Goal: Task Accomplishment & Management: Complete application form

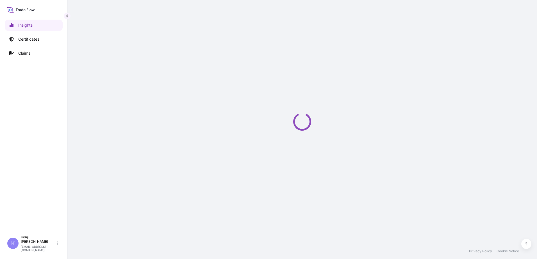
select select "2025"
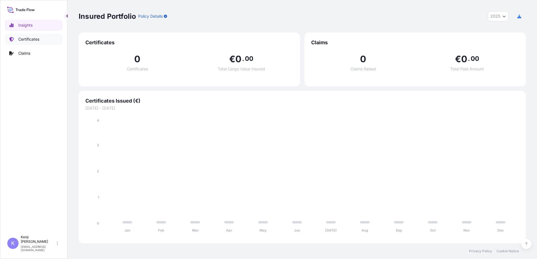
click at [36, 40] on p "Certificates" at bounding box center [28, 39] width 21 height 6
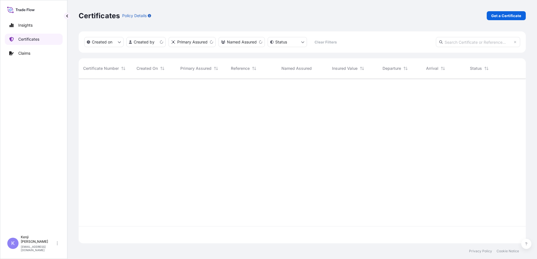
scroll to position [164, 443]
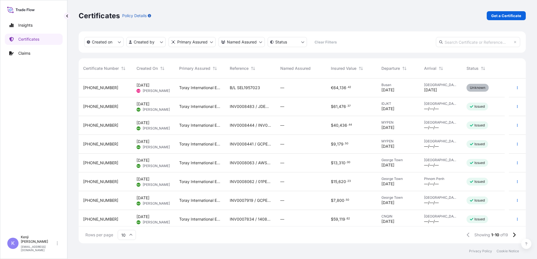
click at [117, 90] on div "[PHONE_NUMBER]" at bounding box center [105, 88] width 44 height 6
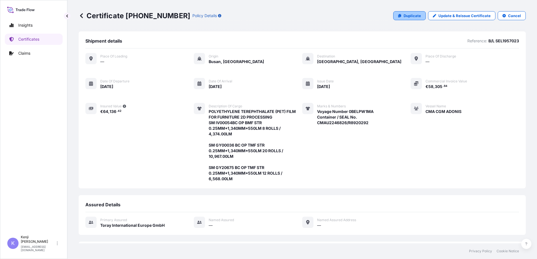
click at [413, 19] on link "Duplicate" at bounding box center [409, 15] width 33 height 9
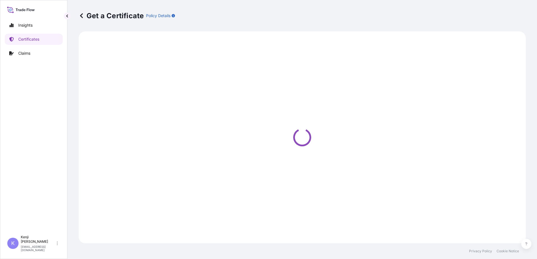
select select "Ocean Vessel"
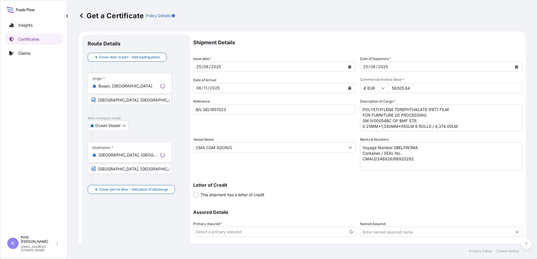
select select "31809"
click at [314, 210] on p "Assured Details" at bounding box center [357, 212] width 329 height 4
click at [329, 185] on p "Letter of Credit" at bounding box center [357, 185] width 329 height 4
click at [350, 67] on button "Calendar" at bounding box center [349, 66] width 9 height 9
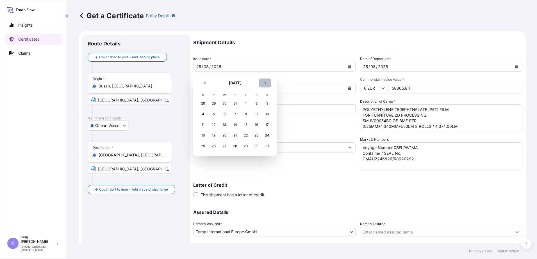
click at [267, 81] on button "Next" at bounding box center [265, 83] width 12 height 9
click at [257, 136] on div "27" at bounding box center [256, 136] width 10 height 10
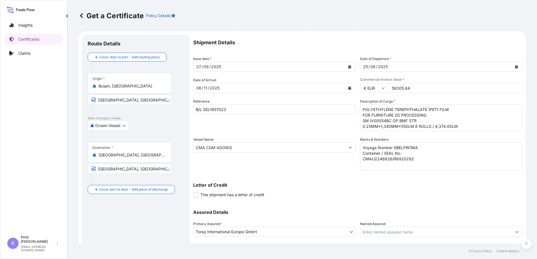
click at [307, 127] on div "Reference B/L SEL1957023" at bounding box center [274, 115] width 162 height 33
click at [303, 127] on div "Reference B/L SEL1957023" at bounding box center [274, 115] width 162 height 33
click at [348, 66] on icon "Calendar" at bounding box center [349, 66] width 3 height 3
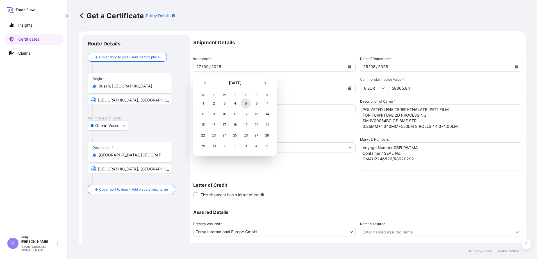
click at [247, 102] on div "5" at bounding box center [246, 104] width 10 height 10
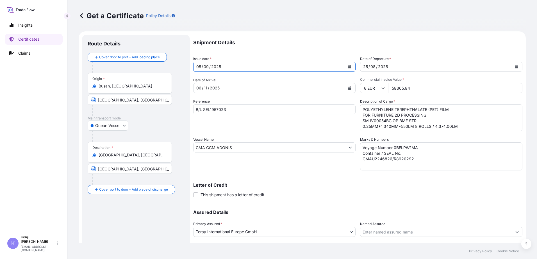
click at [348, 66] on icon "Calendar" at bounding box center [349, 66] width 3 height 3
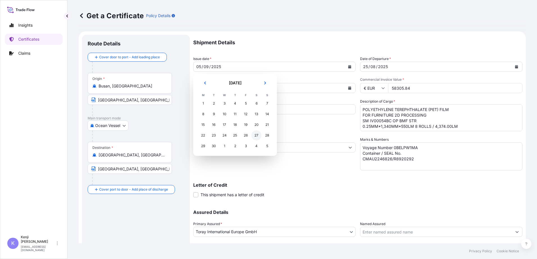
click at [254, 135] on div "27" at bounding box center [256, 136] width 10 height 10
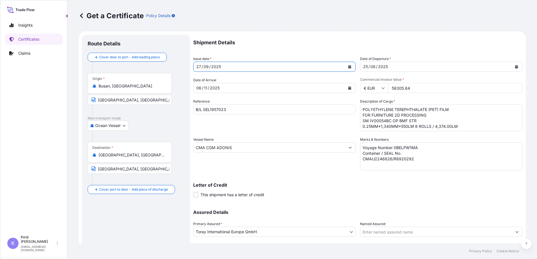
click at [269, 126] on div "Reference B/L SEL1957023" at bounding box center [274, 115] width 162 height 33
click at [318, 197] on div "Letter of Credit This shipment has a letter of credit Letter of credit * Letter…" at bounding box center [357, 190] width 329 height 15
click at [344, 177] on div "Letter of Credit This shipment has a letter of credit Letter of credit * Letter…" at bounding box center [357, 187] width 329 height 22
click at [289, 133] on div "Shipment Details Issue date * [DATE] Date of Departure * [DATE] Date of Arrival…" at bounding box center [357, 147] width 329 height 225
click at [334, 189] on div "Letter of Credit This shipment has a letter of credit Letter of credit * Letter…" at bounding box center [357, 190] width 329 height 15
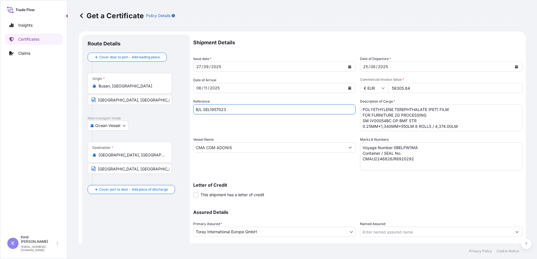
click at [233, 109] on input "B/L SEL1957023" at bounding box center [274, 109] width 162 height 10
click at [220, 108] on input "B/L EG" at bounding box center [274, 109] width 162 height 10
type input "B/L EGLV040500541019"
click at [248, 149] on input "CMA CGM ADONIS" at bounding box center [269, 148] width 152 height 10
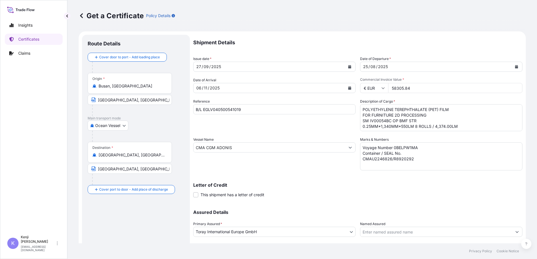
click at [248, 142] on div "Vessel Name CMA CGM ADONIS" at bounding box center [274, 154] width 162 height 34
click at [248, 148] on input "CMA CGM ADONIS" at bounding box center [269, 148] width 152 height 10
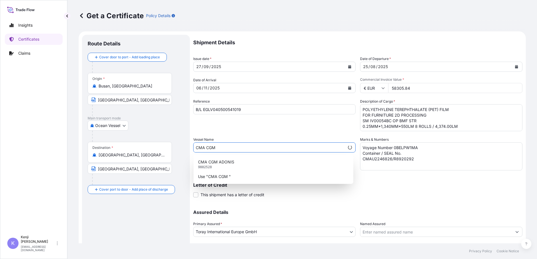
paste input "COBALT"
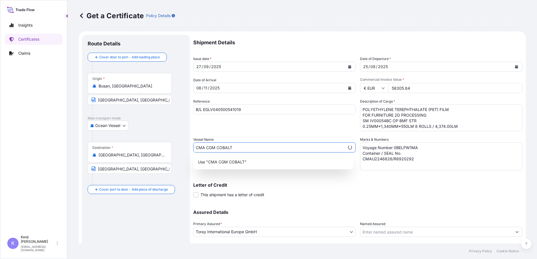
click at [252, 145] on input "CMA CGM COBALT" at bounding box center [268, 148] width 151 height 10
click at [258, 164] on div "Use "CMA CGM COBALT"" at bounding box center [273, 162] width 155 height 10
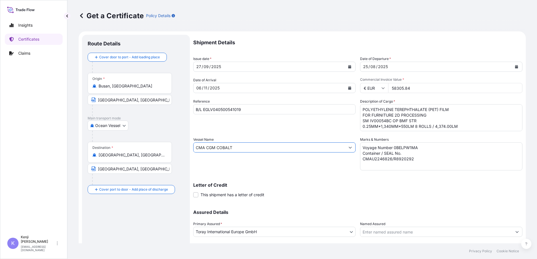
type input "CMA CGM COBALT"
click at [515, 68] on icon "Calendar" at bounding box center [516, 66] width 3 height 3
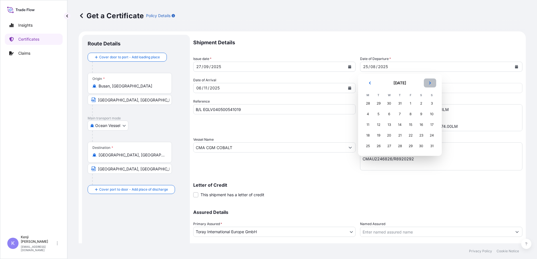
click at [433, 86] on button "Next" at bounding box center [430, 83] width 12 height 9
click at [421, 138] on div "27" at bounding box center [421, 136] width 10 height 10
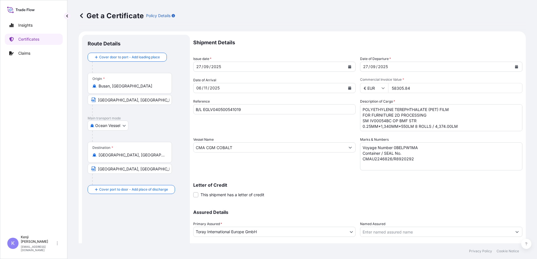
click at [422, 86] on input "58305.84" at bounding box center [455, 88] width 134 height 10
drag, startPoint x: 424, startPoint y: 88, endPoint x: 388, endPoint y: 86, distance: 35.7
click at [388, 86] on input "58305.84" at bounding box center [455, 88] width 134 height 10
type input "34727.48"
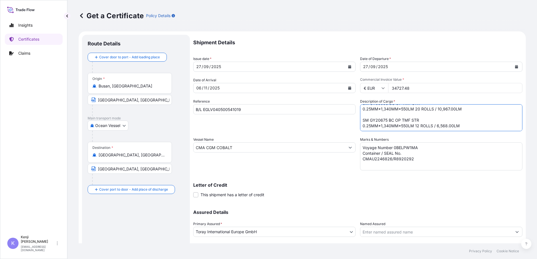
drag, startPoint x: 360, startPoint y: 109, endPoint x: 439, endPoint y: 133, distance: 82.3
click at [439, 133] on div "Shipment Details Issue date * [DATE] Date of Departure * [DATE] Date of Arrival…" at bounding box center [357, 147] width 329 height 225
click at [440, 135] on div "Shipment Details Issue date * [DATE] Date of Departure * [DATE] Date of Arrival…" at bounding box center [357, 147] width 329 height 225
drag, startPoint x: 465, startPoint y: 128, endPoint x: 357, endPoint y: 105, distance: 110.2
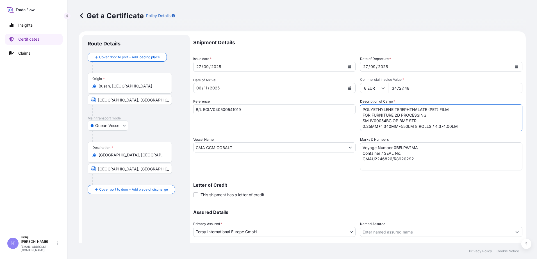
click at [357, 105] on div "Shipment Details Issue date * [DATE] Date of Departure * [DATE] Date of Arrival…" at bounding box center [357, 147] width 329 height 225
paste textarea "POLYETHYLENE TEREPHTHALATE ( PET) FILM FOR FURNI TURE 2D PROCESSING SM IV00054 …"
click at [430, 130] on textarea "POLYETHYLENE TEREPHTHALATE (PET) FILM FOR FURNITURE 2D PROCESSING SM IV00054BC …" at bounding box center [441, 117] width 162 height 27
paste textarea "" OCEAN FREIGHT PREPAID" SHI PPER S LOAD & COUNT 6 PACKAGES"
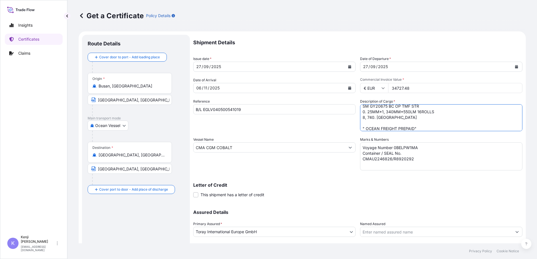
scroll to position [43, 0]
type textarea "POLYETHYLENE TEREPHTHALATE ( PET) FILM FOR FURNI TURE 2D PROCESSING SM IV00054 …"
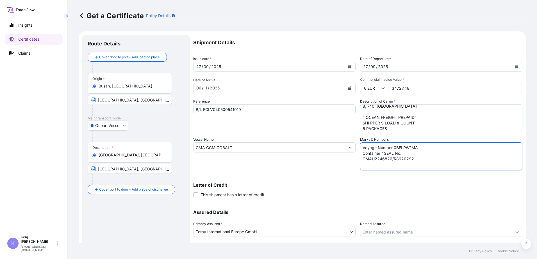
drag, startPoint x: 419, startPoint y: 160, endPoint x: 357, endPoint y: 160, distance: 62.0
click at [357, 160] on div "Shipment Details Issue date * [DATE] Date of Departure * [DATE] Date of Arrival…" at bounding box center [357, 147] width 329 height 225
paste textarea "EITU3030321/ 20 / EMCRAD7874/ 6 PACKAGES 1 X 20"
type textarea "Voyage Number 0BELPW1MA Container / SEAL No. EITU3030321/ 20 / EMCRAD7874/ 6 PA…"
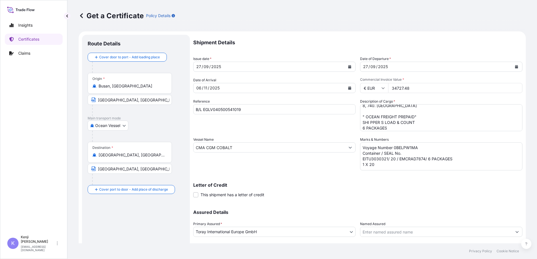
scroll to position [45, 0]
drag, startPoint x: 392, startPoint y: 125, endPoint x: 360, endPoint y: 115, distance: 33.6
click at [360, 115] on textarea "POLYETHYLENE TEREPHTHALATE (PET) FILM FOR FURNITURE 2D PROCESSING SM IV00054BC …" at bounding box center [441, 117] width 162 height 27
type textarea "POLYETHYLENE TEREPHTHALATE ( PET) FILM FOR FURNI TURE 2D PROCESSING SM IV00054 …"
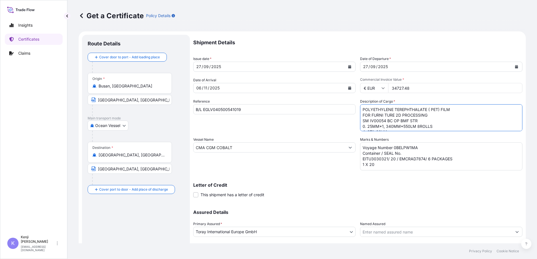
click at [289, 182] on div "Letter of Credit This shipment has a letter of credit Letter of credit * Letter…" at bounding box center [357, 187] width 329 height 22
click at [333, 175] on div "Shipment Details Issue date * [DATE] Date of Departure * [DATE] Date of Arrival…" at bounding box center [357, 147] width 329 height 225
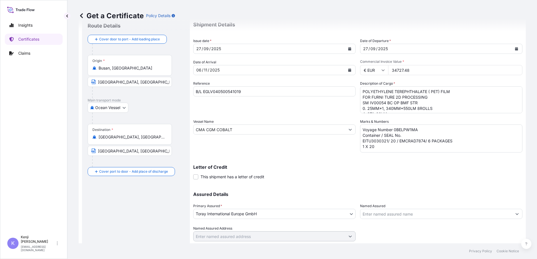
scroll to position [35, 0]
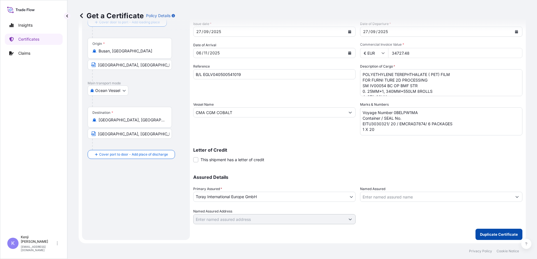
click at [480, 233] on p "Duplicate Certificate" at bounding box center [499, 235] width 38 height 6
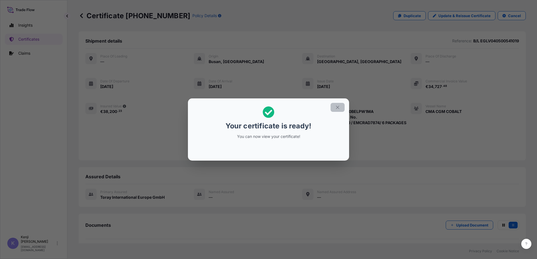
click at [337, 109] on icon "button" at bounding box center [337, 107] width 5 height 5
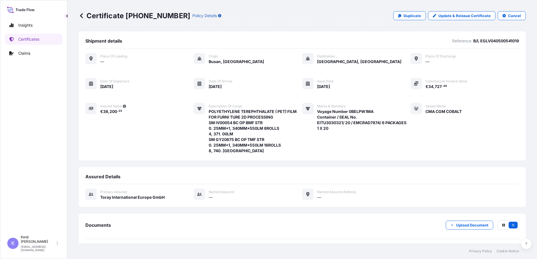
click at [82, 14] on icon at bounding box center [81, 15] width 3 height 5
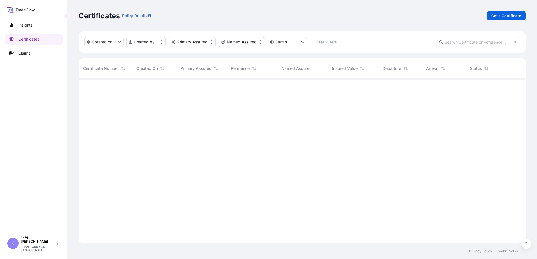
scroll to position [164, 443]
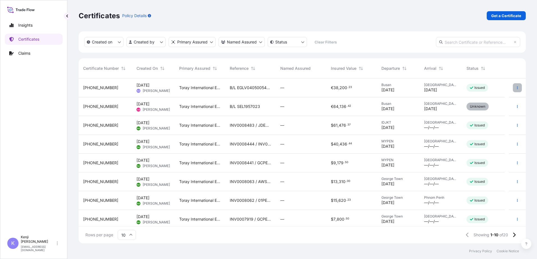
click at [517, 88] on icon "button" at bounding box center [517, 87] width 1 height 3
click at [497, 109] on p "Download certificate" at bounding box center [486, 109] width 38 height 6
click at [516, 91] on button "button" at bounding box center [517, 87] width 9 height 9
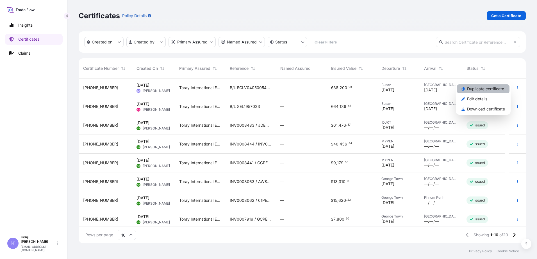
click at [492, 88] on p "Duplicate certificate" at bounding box center [485, 89] width 37 height 6
select select "Ocean Vessel"
select select "31809"
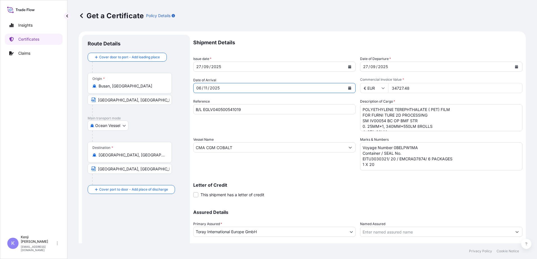
click at [200, 88] on div "06" at bounding box center [199, 88] width 6 height 7
click at [348, 67] on icon "Calendar" at bounding box center [349, 66] width 3 height 3
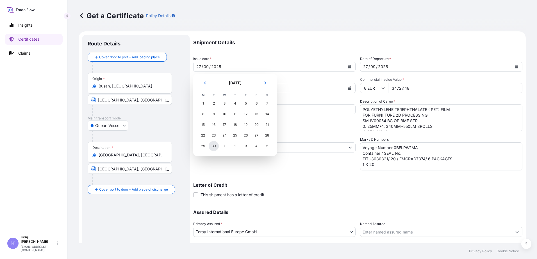
click at [213, 144] on div "30" at bounding box center [214, 146] width 10 height 10
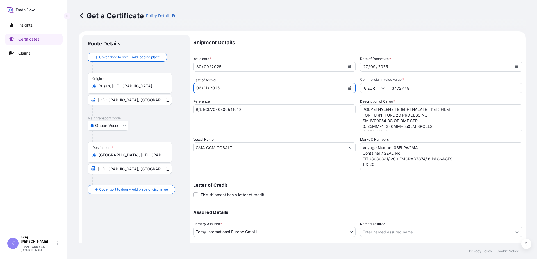
click at [351, 89] on button "Calendar" at bounding box center [349, 88] width 9 height 9
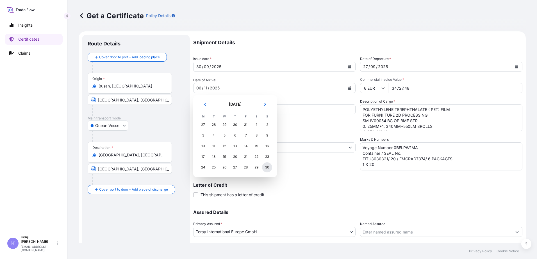
click at [267, 169] on div "30" at bounding box center [267, 168] width 10 height 10
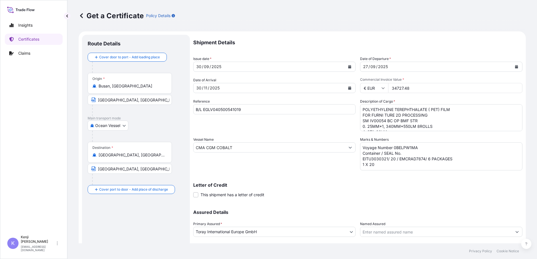
click at [275, 111] on input "B/L EGLV040500541019" at bounding box center [274, 109] width 162 height 10
type input "B/L MEDUKC164218"
drag, startPoint x: 244, startPoint y: 149, endPoint x: 185, endPoint y: 150, distance: 58.4
click at [185, 150] on form "Route Details Cover door to port - Add loading place Place of loading Road / [G…" at bounding box center [302, 154] width 447 height 247
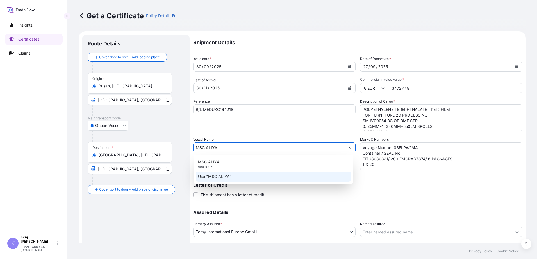
click at [239, 177] on div "Use "MSC ALIYA"" at bounding box center [273, 177] width 155 height 10
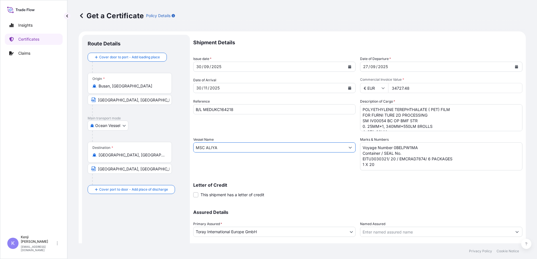
type input "MSC ALIYA"
click at [515, 67] on icon "Calendar" at bounding box center [516, 66] width 3 height 3
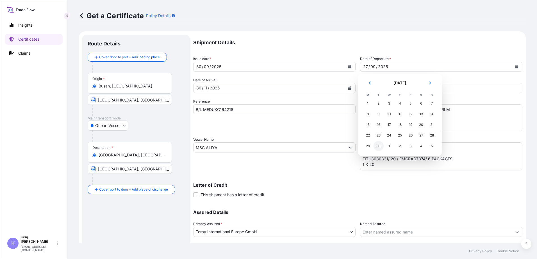
click at [380, 146] on div "30" at bounding box center [378, 146] width 10 height 10
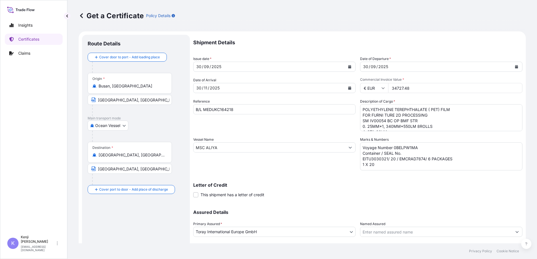
click at [445, 90] on input "34727.48" at bounding box center [455, 88] width 134 height 10
drag, startPoint x: 446, startPoint y: 89, endPoint x: 387, endPoint y: 93, distance: 59.1
click at [388, 93] on input "34727.48" at bounding box center [455, 88] width 134 height 10
type input "86625.76"
click at [433, 127] on textarea "POLYETHYLENE TEREPHTHALATE ( PET) FILM FOR FURNI TURE 2D PROCESSING SM IV00054 …" at bounding box center [441, 117] width 162 height 27
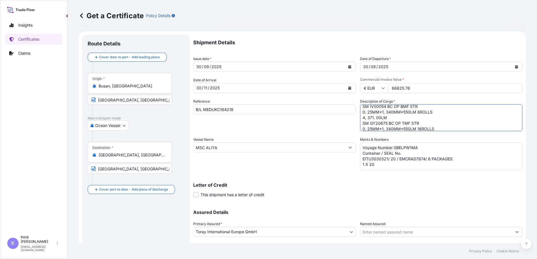
scroll to position [23, 0]
drag, startPoint x: 360, startPoint y: 120, endPoint x: 427, endPoint y: 131, distance: 67.2
click at [427, 131] on textarea "POLYETHYLENE TEREPHTHALATE ( PET) FILM FOR FURNI TURE 2D PROCESSING SM IV00054 …" at bounding box center [441, 117] width 162 height 27
click at [369, 121] on textarea "POLYETHYLENE TEREPHTHALATE ( PET) FILM FOR FURNI TURE 2D PROCESSING SM IV00054 …" at bounding box center [441, 117] width 162 height 27
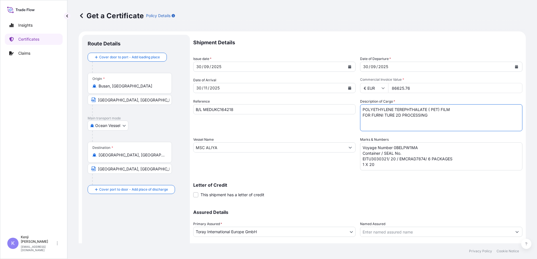
paste textarea "09J4,W2H25sGGG('6KL0J24HJV G<)&>>$(EG22 X$'/ ##-"
drag, startPoint x: 395, startPoint y: 128, endPoint x: 359, endPoint y: 116, distance: 38.1
click at [360, 116] on textarea "POLYETHYLENE TEREPHTHALATE ( PET) FILM FOR FURNI TURE 2D PROCESSING SM IV00054 …" at bounding box center [441, 117] width 162 height 27
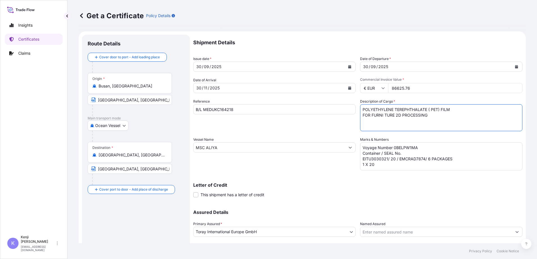
click at [374, 123] on textarea "POLYETHYLENE TEREPHTHALATE ( PET) FILM FOR FURNI TURE 2D PROCESSING SM IV00054 …" at bounding box center [441, 117] width 162 height 27
click at [446, 117] on textarea "POLYETHYLENE TEREPHTHALATE ( PET) FILM FOR FURNI TURE 2D PROCESSING SM IV00054 …" at bounding box center [441, 117] width 162 height 27
paste textarea "SM GY00036 BC OP TMF STR 0.25mm 1340MM x 16 rolls"
click at [388, 127] on textarea "POLYETHYLENE TEREPHTHALATE ( PET) FILM FOR FURNI TURE 2D PROCESSING SM IV00054 …" at bounding box center [441, 117] width 162 height 27
paste textarea "HG WH10547 BC OP TMF STR 0.25MM 1340MM 16 rolls"
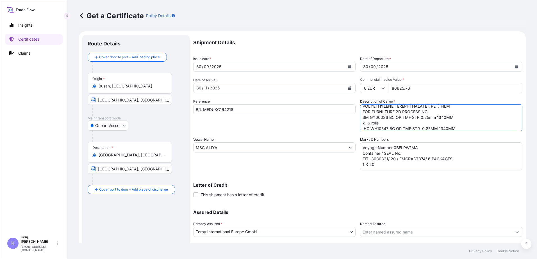
scroll to position [9, 0]
click at [363, 122] on textarea "POLYETHYLENE TEREPHTHALATE ( PET) FILM FOR FURNI TURE 2D PROCESSING SM IV00054 …" at bounding box center [441, 117] width 162 height 27
click at [385, 128] on textarea "POLYETHYLENE TEREPHTHALATE ( PET) FILM FOR FURNI TURE 2D PROCESSING SM IV00054 …" at bounding box center [441, 117] width 162 height 27
click at [360, 127] on textarea "POLYETHYLENE TEREPHTHALATE ( PET) FILM FOR FURNI TURE 2D PROCESSING SM IV00054 …" at bounding box center [441, 117] width 162 height 27
click at [386, 128] on textarea "POLYETHYLENE TEREPHTHALATE ( PET) FILM FOR FURNI TURE 2D PROCESSING SM IV00054 …" at bounding box center [441, 117] width 162 height 27
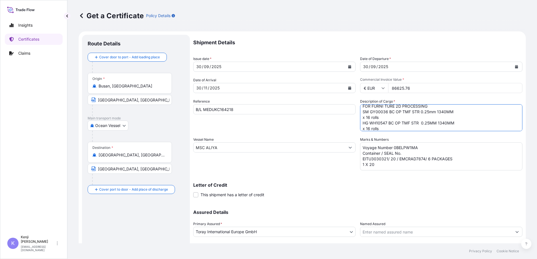
scroll to position [15, 0]
paste textarea "SM GY20675 BC OP TMF STR 0.25MM 1340MM 550M 16 rolls"
click at [388, 129] on textarea "POLYETHYLENE TEREPHTHALATE ( PET) FILM FOR FURNI TURE 2D PROCESSING SM IV00054 …" at bounding box center [441, 117] width 162 height 27
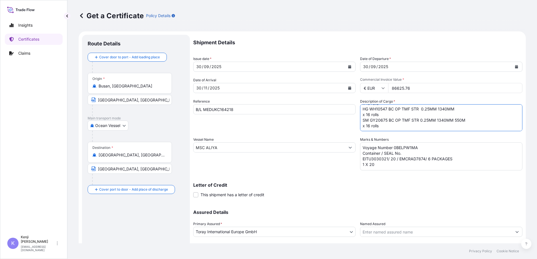
paste textarea "SM IV00054 BC OP BMF STR 0.25mm 1340mm 550m 12 Rolls"
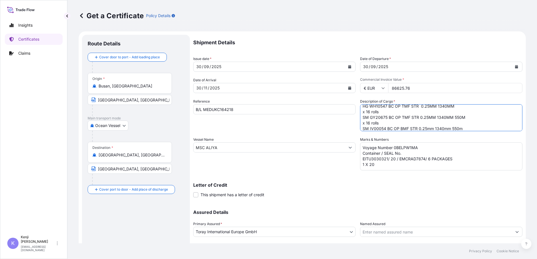
scroll to position [31, 0]
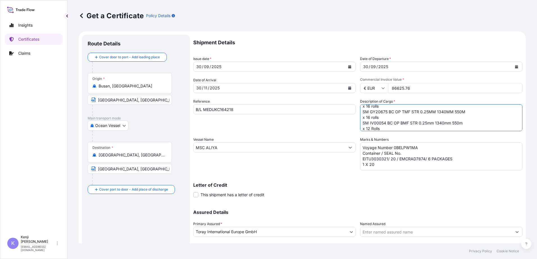
type textarea "POLYETHYLENE TEREPHTHALATE ( PET) FILM FOR FURNI TURE 2D PROCESSING SM GY00036 …"
drag, startPoint x: 422, startPoint y: 149, endPoint x: 342, endPoint y: 150, distance: 79.4
click at [342, 150] on div "Shipment Details Issue date * [DATE] Date of Departure * [DATE] Date of Arrival…" at bounding box center [357, 147] width 329 height 225
click at [386, 153] on textarea "Voyage Number 0BELPW1MA Container / SEAL No. EITU3030321/ 20 / EMCRAD7874/ 6 PA…" at bounding box center [441, 157] width 162 height 28
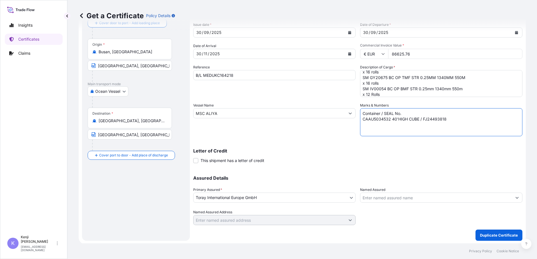
scroll to position [35, 0]
type textarea "Container / SEAL No. CAAU5034532 40'HIGH CUBE / FJ24493818"
click at [483, 232] on button "Duplicate Certificate" at bounding box center [498, 234] width 47 height 11
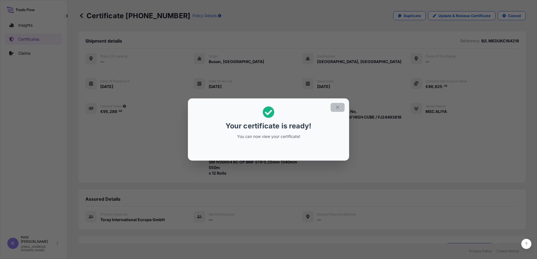
click at [337, 108] on icon "button" at bounding box center [337, 107] width 3 height 3
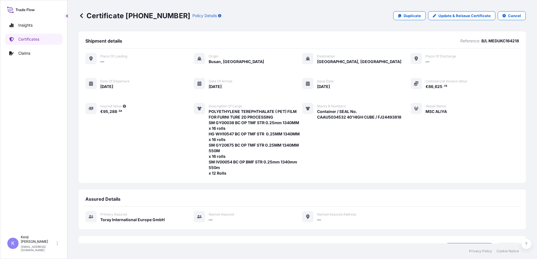
click at [80, 15] on icon at bounding box center [82, 16] width 6 height 6
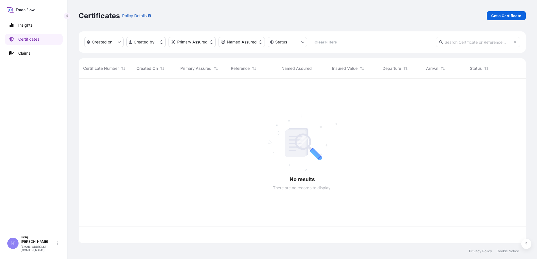
scroll to position [164, 443]
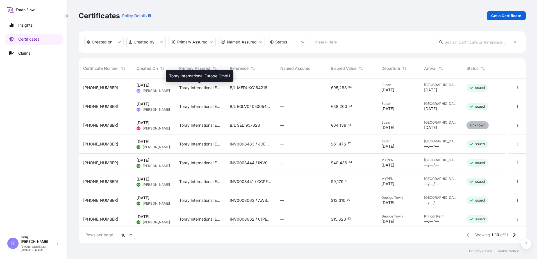
click at [216, 88] on span "Toray International Europe GmbH" at bounding box center [200, 88] width 42 height 6
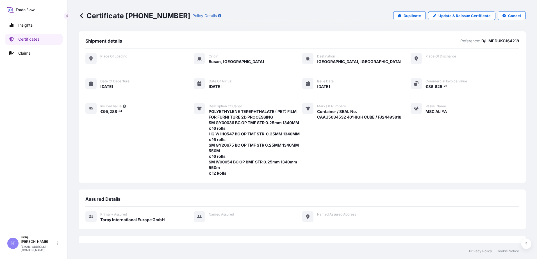
click at [84, 15] on p "Certificate [PHONE_NUMBER]" at bounding box center [134, 15] width 111 height 9
click at [81, 16] on icon at bounding box center [82, 16] width 6 height 6
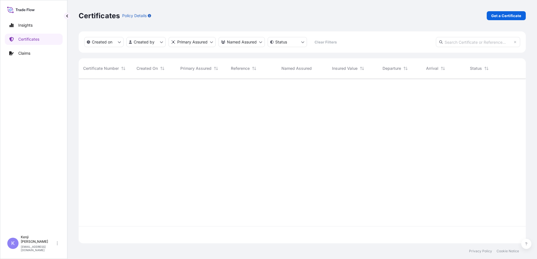
scroll to position [164, 443]
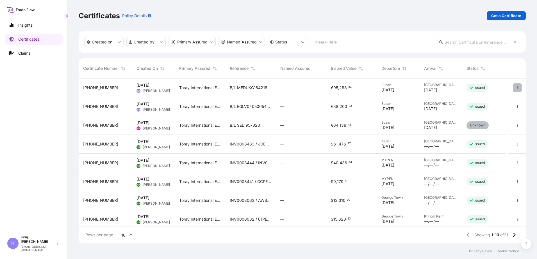
click at [513, 90] on button "button" at bounding box center [517, 87] width 9 height 9
click at [494, 109] on p "Download certificate" at bounding box center [486, 109] width 38 height 6
